Goal: Task Accomplishment & Management: Use online tool/utility

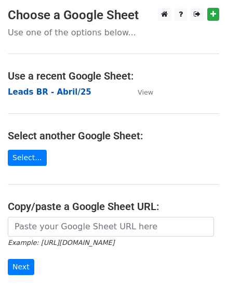
click at [64, 90] on strong "Leads BR - Abril/25" at bounding box center [50, 91] width 84 height 9
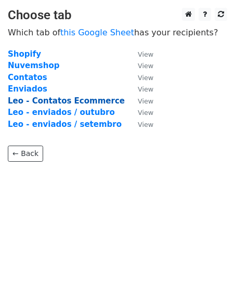
click at [66, 99] on strong "Leo - Contatos Ecommerce" at bounding box center [66, 100] width 117 height 9
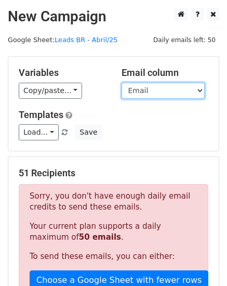
click at [154, 88] on select "Loja Email Nome Cargo Linkedin Contato Linkedin" at bounding box center [163, 91] width 83 height 16
click at [122, 83] on select "Loja Email Nome Cargo Linkedin Contato Linkedin" at bounding box center [163, 91] width 83 height 16
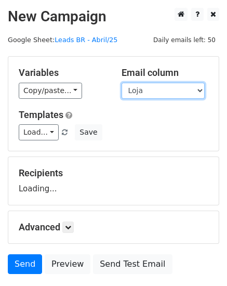
click at [166, 93] on select "Loja Email Nome Cargo Linkedin Contato Linkedin" at bounding box center [163, 91] width 83 height 16
click at [122, 83] on select "Loja Email Nome Cargo Linkedin Contato Linkedin" at bounding box center [163, 91] width 83 height 16
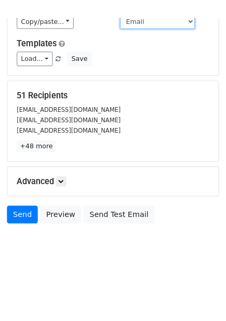
scroll to position [84, 0]
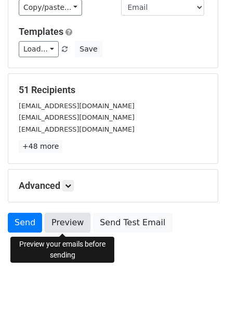
click at [69, 221] on link "Preview" at bounding box center [68, 223] width 46 height 20
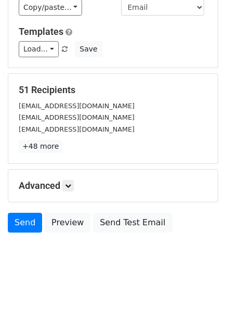
scroll to position [26, 0]
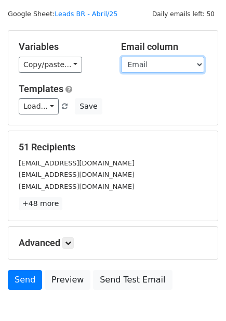
click at [164, 61] on select "Loja Email Nome Cargo Linkedin Contato Linkedin" at bounding box center [162, 65] width 83 height 16
click at [121, 57] on select "Loja Email Nome Cargo Linkedin Contato Linkedin" at bounding box center [162, 65] width 83 height 16
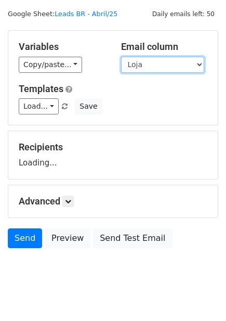
click at [174, 68] on select "Loja Email Nome Cargo Linkedin Contato Linkedin" at bounding box center [162, 65] width 83 height 16
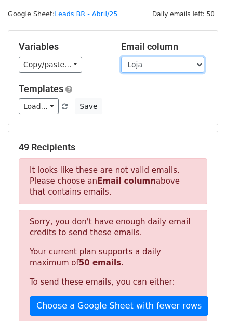
select select "Email"
click at [121, 57] on select "Loja Email Nome Cargo Linkedin Contato Linkedin" at bounding box center [162, 65] width 83 height 16
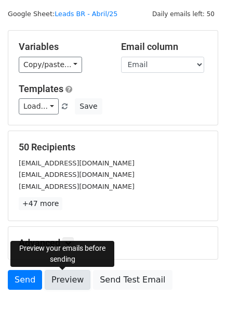
click at [63, 284] on link "Preview" at bounding box center [68, 280] width 46 height 20
click at [67, 281] on link "Preview" at bounding box center [68, 280] width 46 height 20
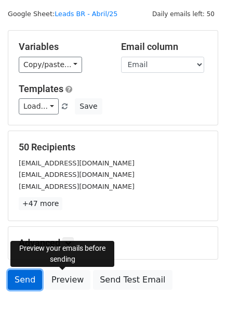
click at [22, 278] on link "Send" at bounding box center [25, 280] width 34 height 20
